Goal: Find specific page/section: Locate a particular part of the current website

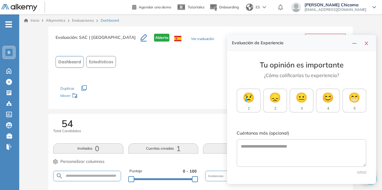
drag, startPoint x: 368, startPoint y: 43, endPoint x: 360, endPoint y: 41, distance: 9.0
click at [368, 43] on icon "close" at bounding box center [366, 43] width 5 height 5
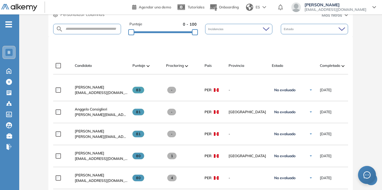
scroll to position [150, 0]
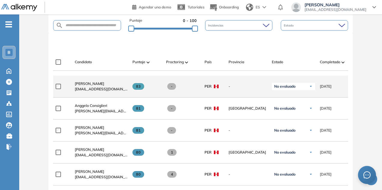
click at [173, 89] on span "-" at bounding box center [171, 86] width 9 height 7
click at [170, 87] on span "-" at bounding box center [171, 86] width 9 height 7
click at [172, 87] on span "-" at bounding box center [171, 86] width 9 height 7
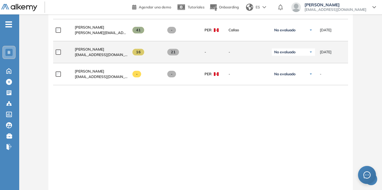
scroll to position [1307, 0]
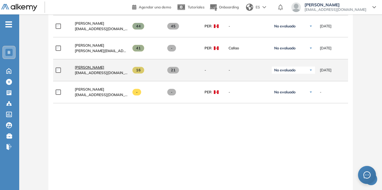
click at [104, 65] on span "[PERSON_NAME]" at bounding box center [89, 67] width 29 height 5
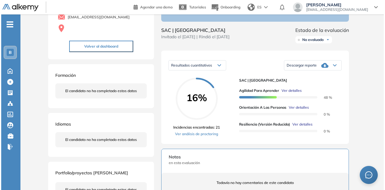
scroll to position [60, 0]
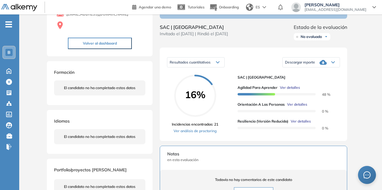
click at [299, 107] on span "Ver detalles" at bounding box center [297, 104] width 20 height 5
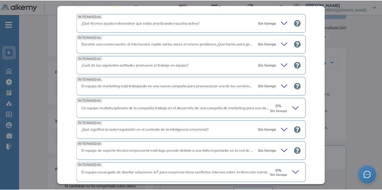
scroll to position [320, 0]
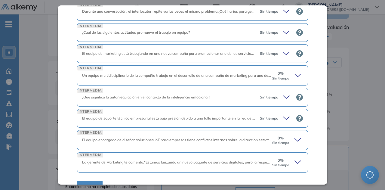
click at [90, 183] on span "Cerrar" at bounding box center [89, 185] width 11 height 5
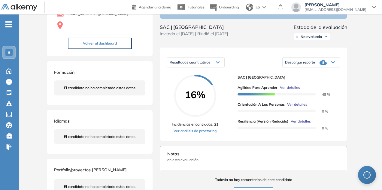
scroll to position [73, 0]
